Goal: Find specific page/section: Find specific page/section

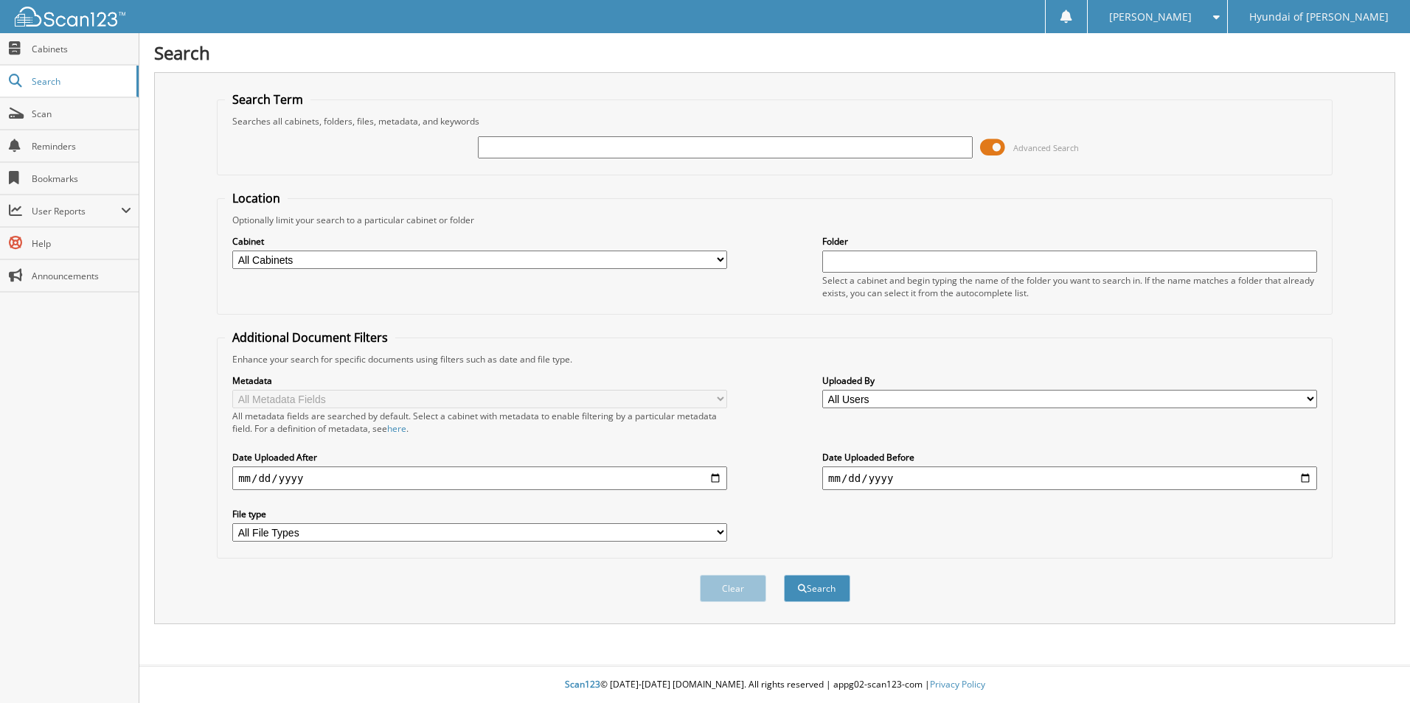
click at [715, 152] on input "text" at bounding box center [725, 147] width 495 height 22
type input "70118"
click at [826, 582] on button "Search" at bounding box center [817, 588] width 66 height 27
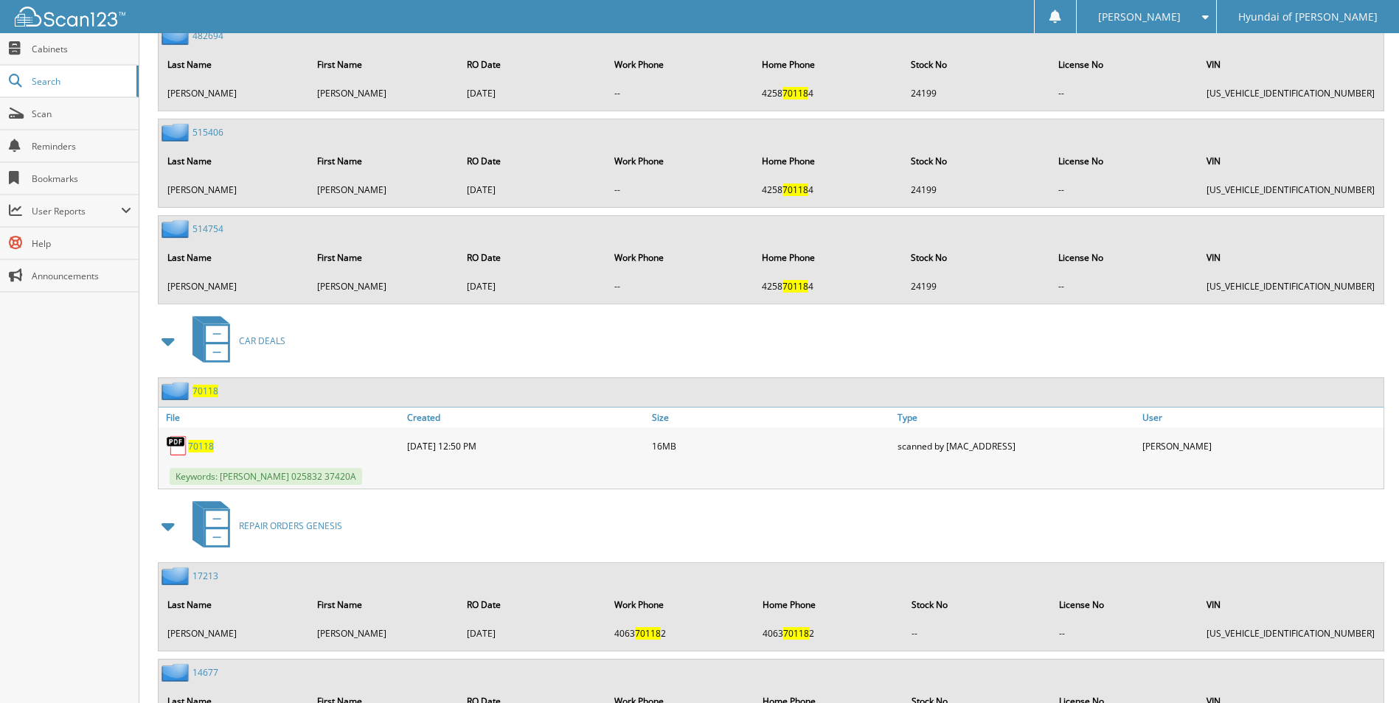
scroll to position [1253, 0]
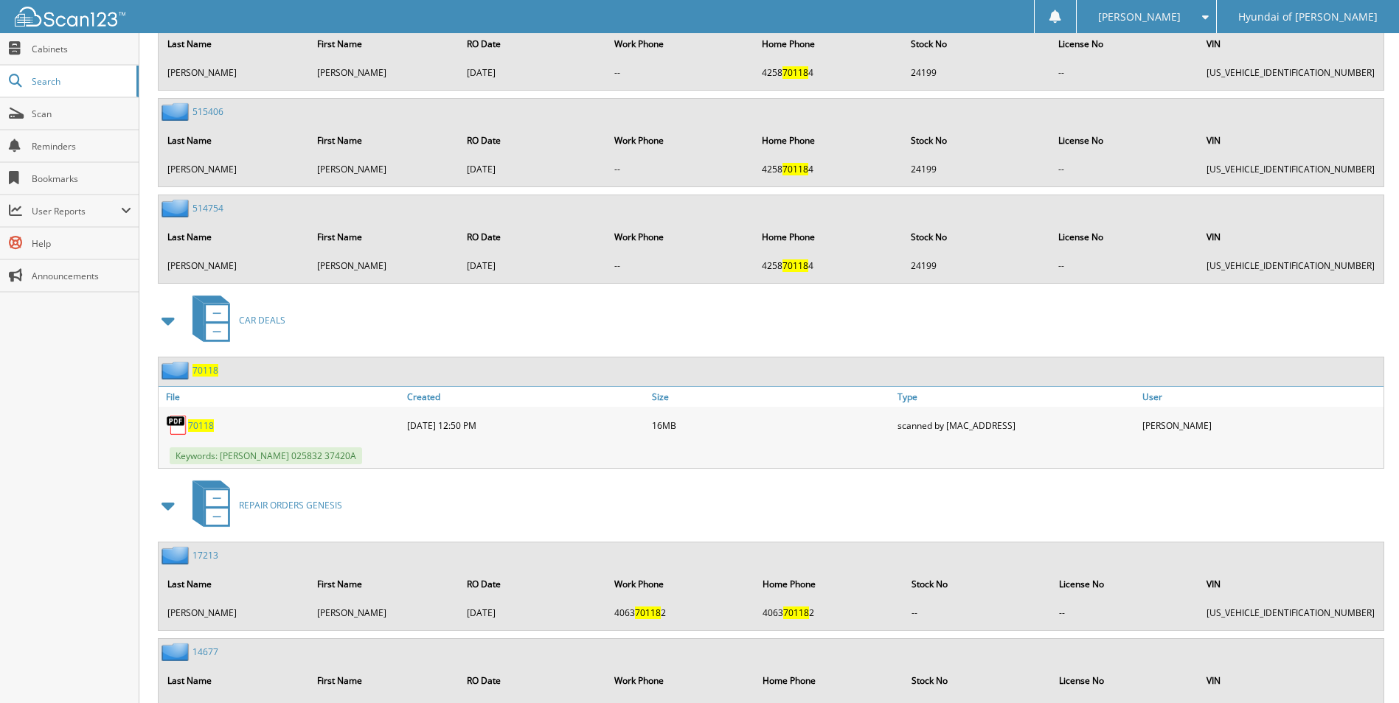
click at [196, 422] on span "70118" at bounding box center [201, 426] width 26 height 13
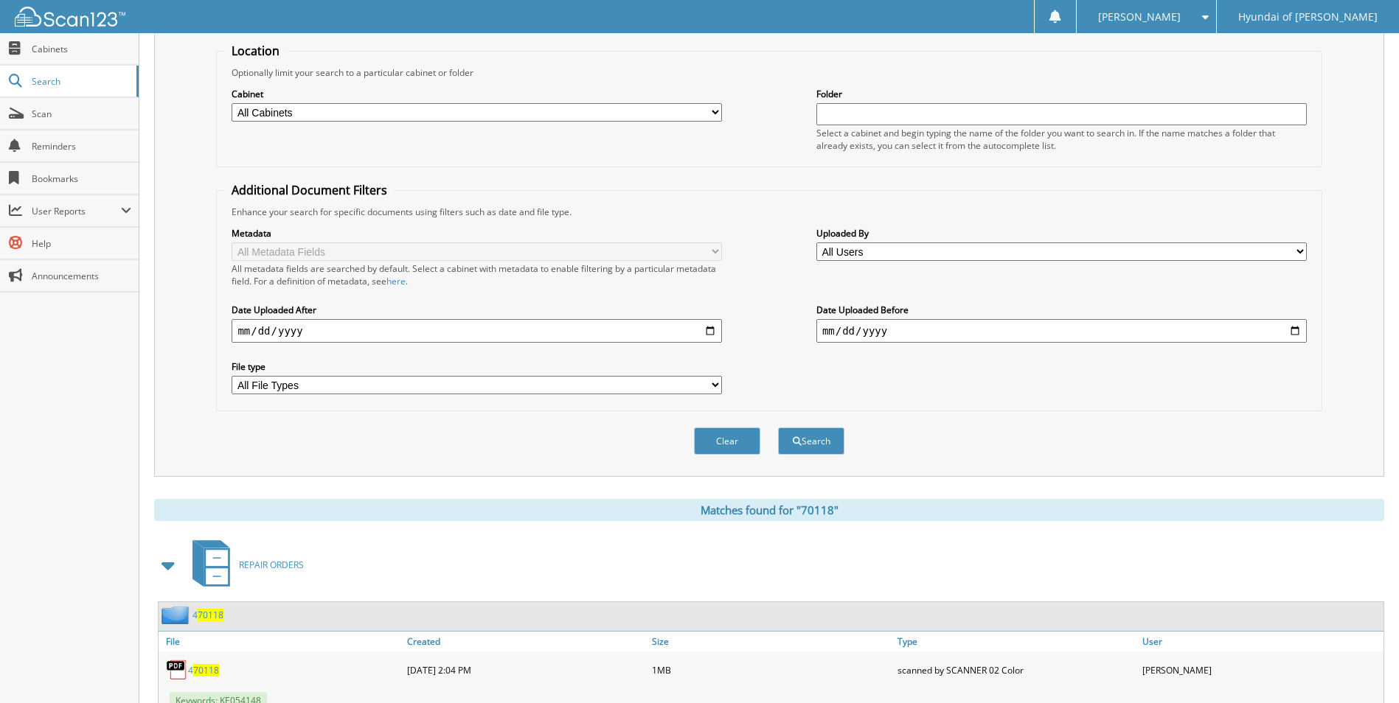
scroll to position [0, 0]
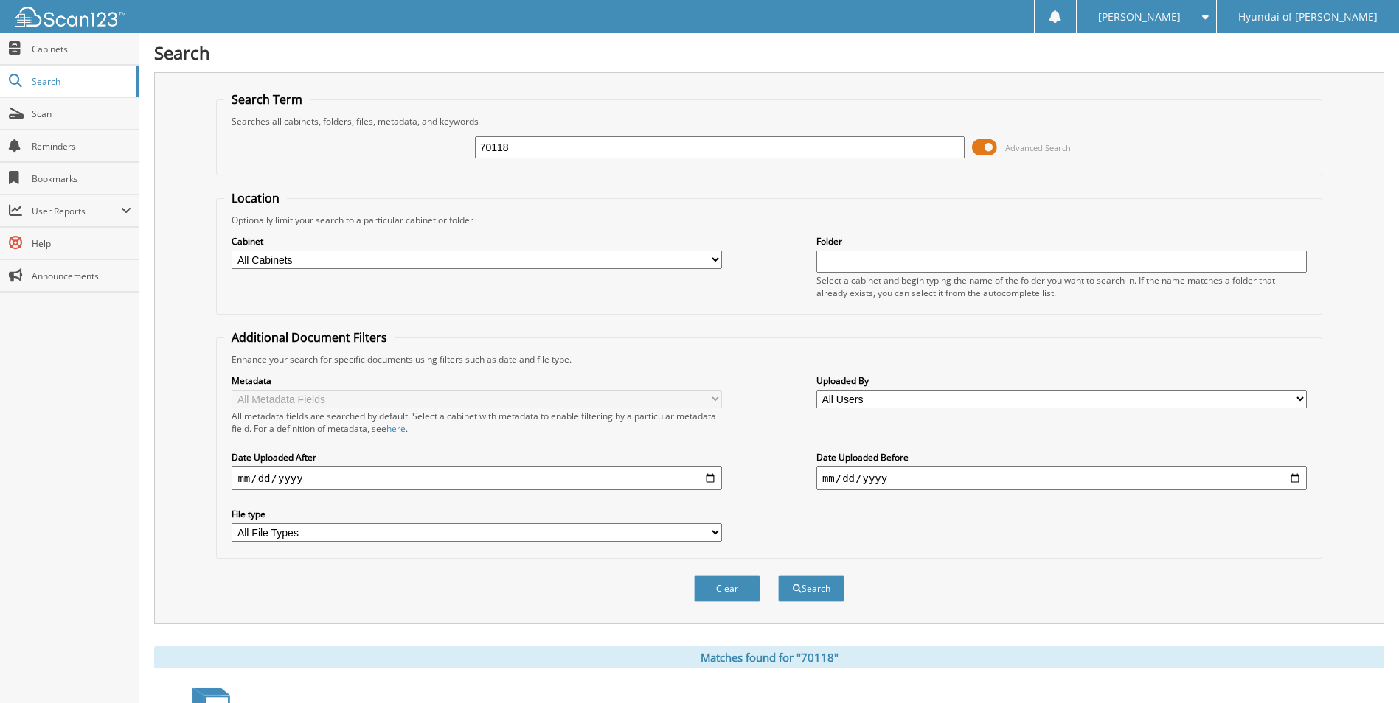
drag, startPoint x: 540, startPoint y: 145, endPoint x: 415, endPoint y: 143, distance: 125.4
click at [415, 143] on div "70118 Advanced Search" at bounding box center [768, 148] width 1089 height 40
type input "70264"
click at [778, 575] on button "Search" at bounding box center [811, 588] width 66 height 27
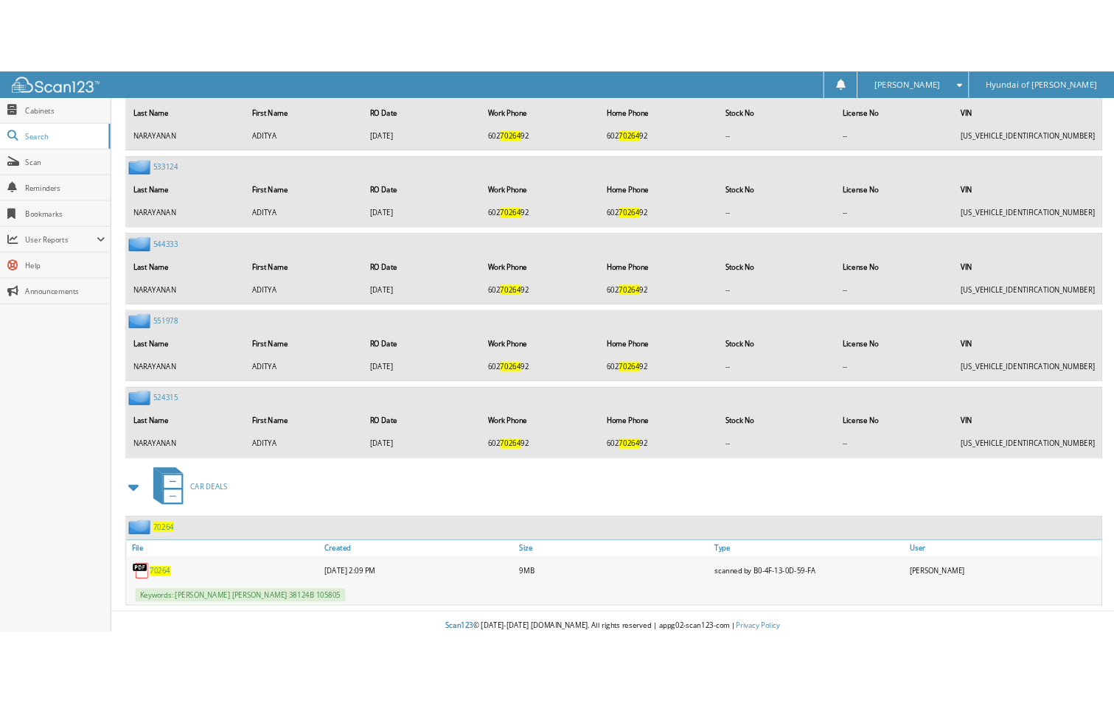
scroll to position [967, 0]
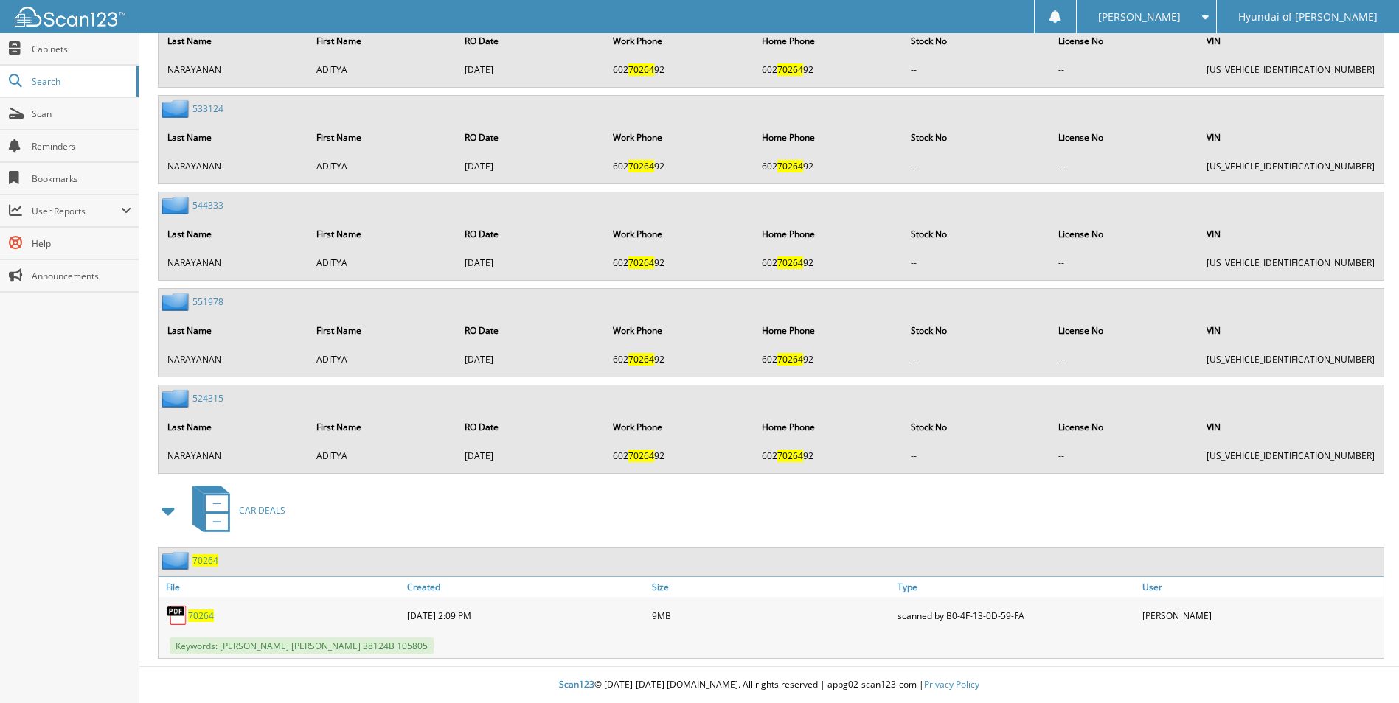
click at [197, 613] on span "70264" at bounding box center [201, 616] width 26 height 13
click at [194, 616] on span "70264" at bounding box center [201, 616] width 26 height 13
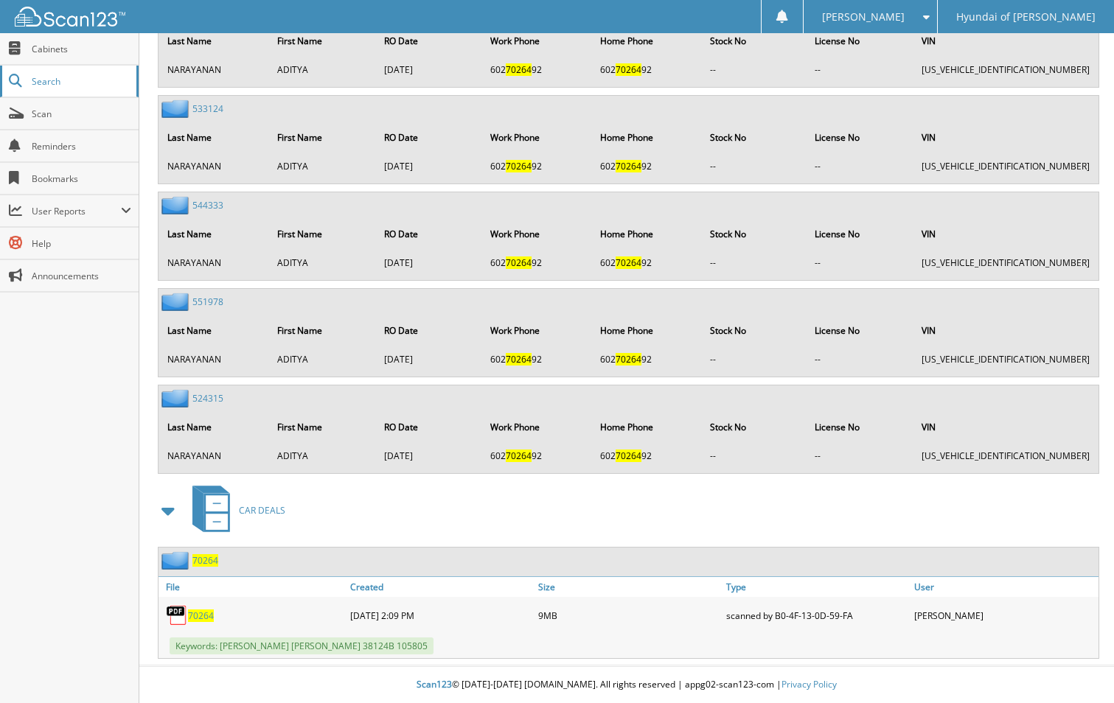
click at [55, 71] on link "Search" at bounding box center [69, 82] width 139 height 32
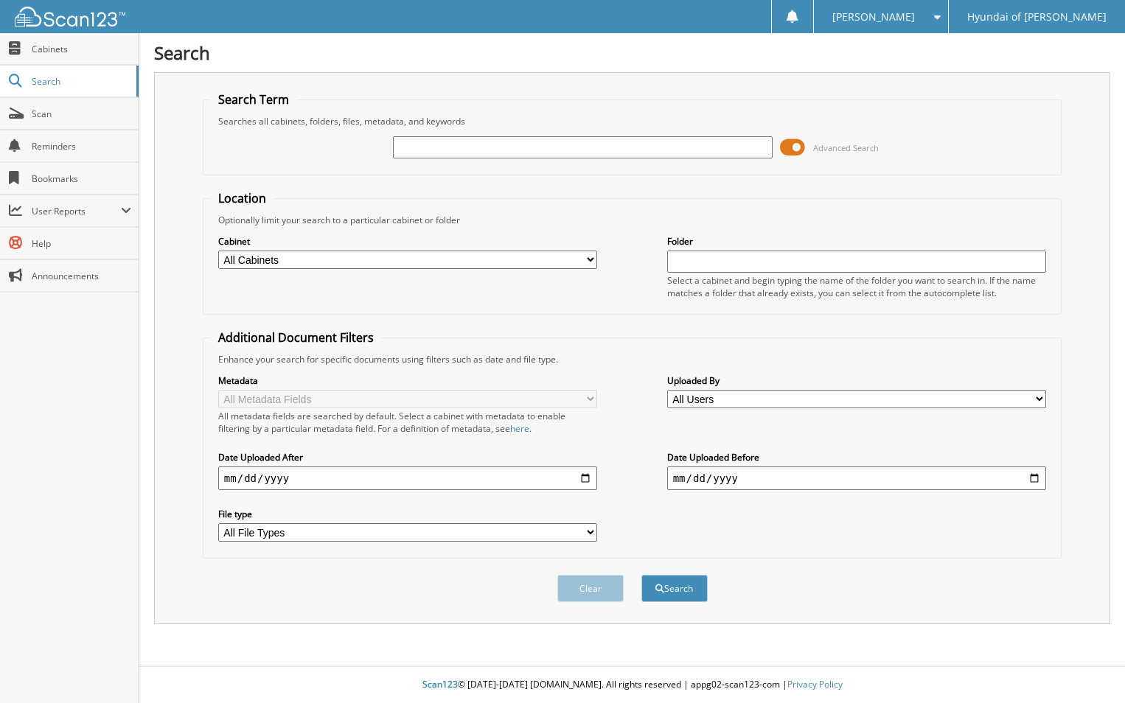
click at [426, 145] on input "text" at bounding box center [582, 147] width 379 height 22
type input "70151"
click at [641, 575] on button "Search" at bounding box center [674, 588] width 66 height 27
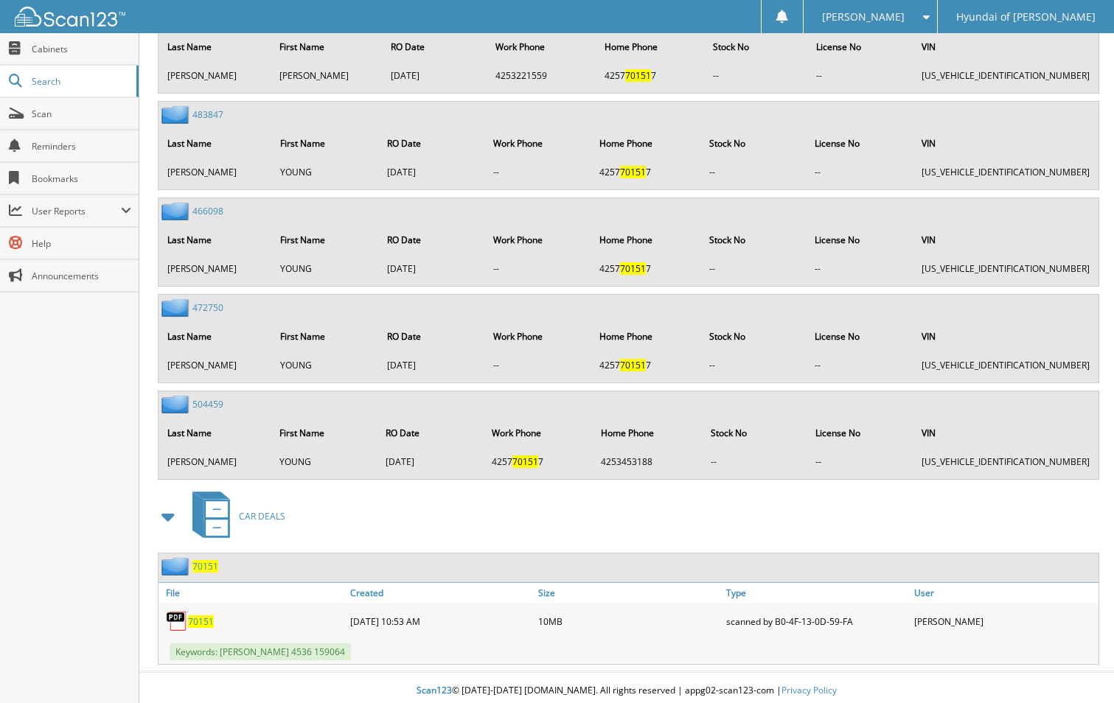
scroll to position [2609, 0]
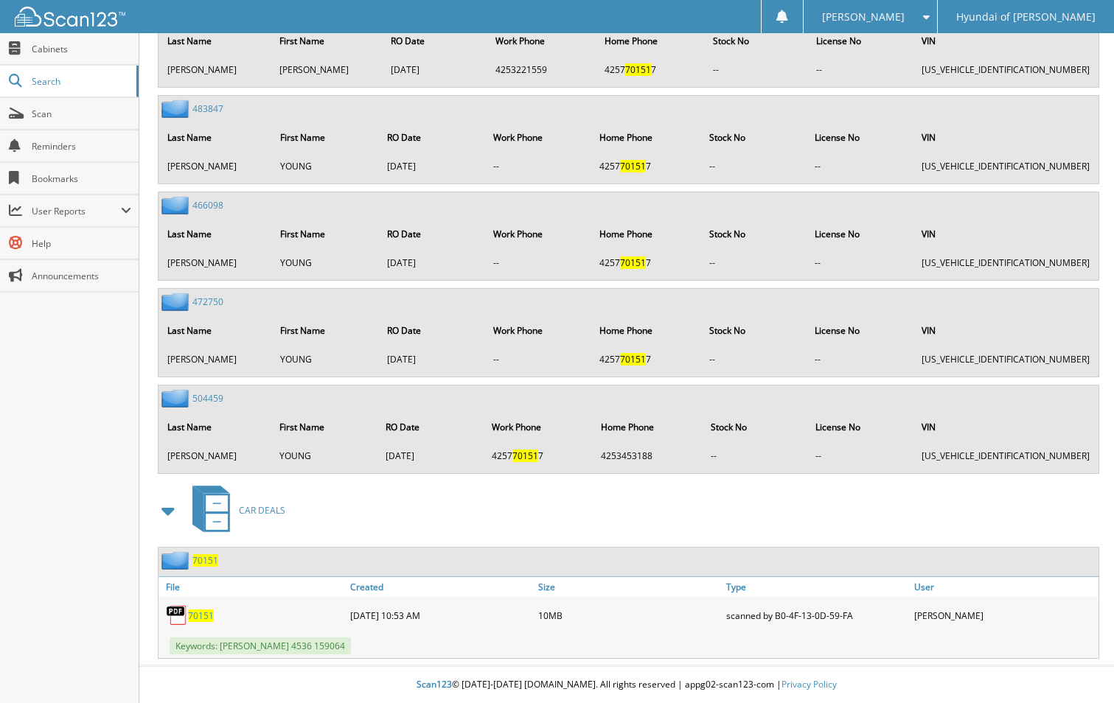
click at [197, 617] on span "70151" at bounding box center [201, 616] width 26 height 13
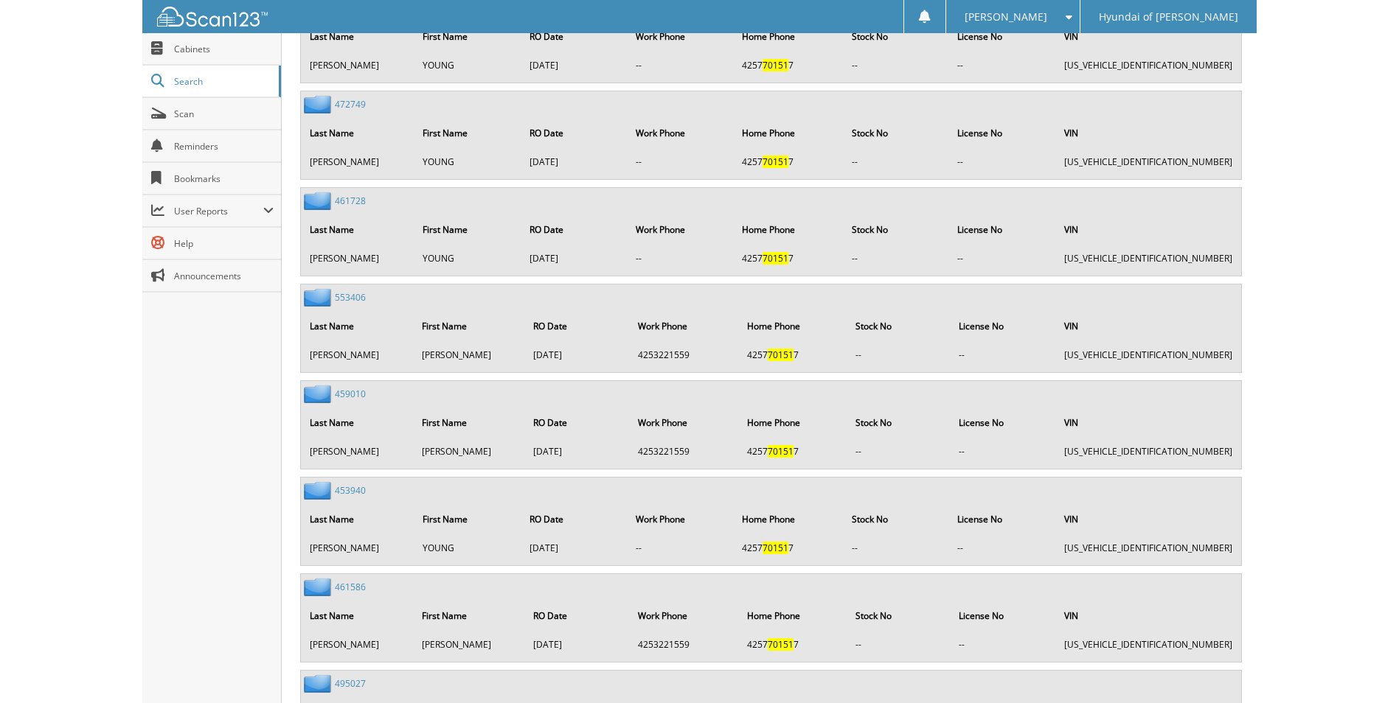
scroll to position [1651, 0]
